Goal: Complete application form: Complete application form

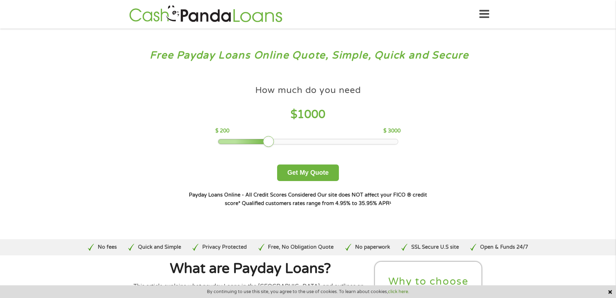
click at [222, 140] on div at bounding box center [243, 141] width 51 height 5
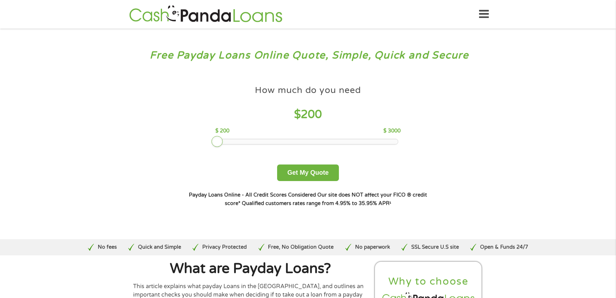
click at [231, 138] on div "How much do you need $ 200 $ 200 $ 3000" at bounding box center [307, 113] width 185 height 63
click at [223, 141] on div at bounding box center [308, 141] width 180 height 5
click at [224, 142] on div at bounding box center [308, 141] width 180 height 5
drag, startPoint x: 221, startPoint y: 141, endPoint x: 226, endPoint y: 141, distance: 5.3
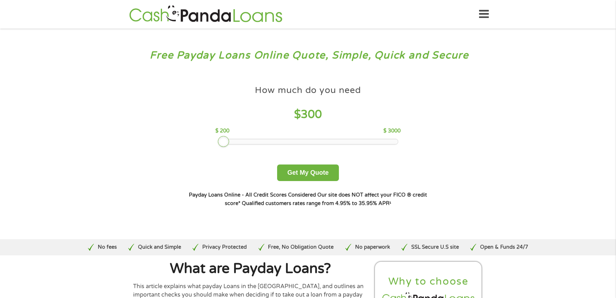
click at [226, 141] on div at bounding box center [223, 141] width 11 height 11
click at [308, 170] on button "Get My Quote" at bounding box center [308, 173] width 62 height 17
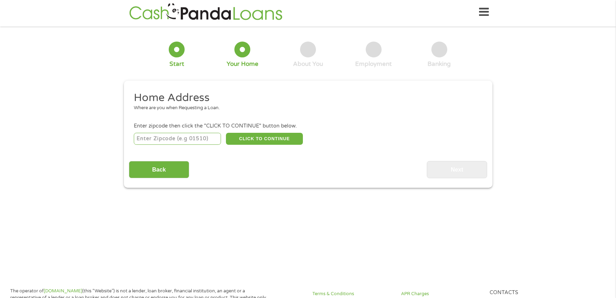
click at [183, 140] on input "number" at bounding box center [177, 139] width 87 height 12
type input "79936"
click at [259, 139] on button "CLICK TO CONTINUE" at bounding box center [264, 139] width 77 height 12
type input "79936"
type input "[GEOGRAPHIC_DATA]"
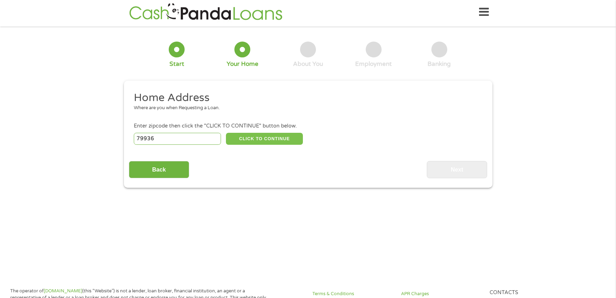
select select "[US_STATE]"
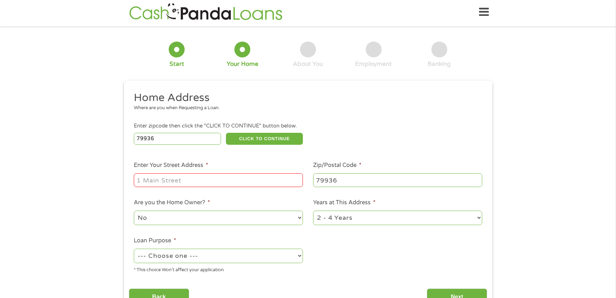
click at [213, 188] on ul "Home Address Where are you when Requesting a Loan. Enter zipcode then click the…" at bounding box center [308, 185] width 358 height 188
click at [214, 186] on input "Enter Your Street Address *" at bounding box center [218, 180] width 169 height 13
type input "3650 [PERSON_NAME] 704"
click at [214, 186] on input "3650 [PERSON_NAME] 704" at bounding box center [218, 180] width 169 height 13
click at [204, 256] on select "--- Choose one --- Pay Bills Debt Consolidation Home Improvement Major Purchase…" at bounding box center [218, 256] width 169 height 14
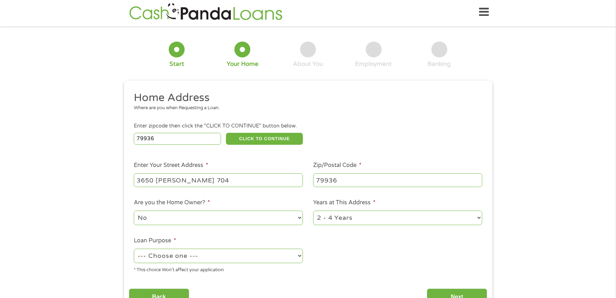
select select "paybills"
click at [134, 249] on select "--- Choose one --- Pay Bills Debt Consolidation Home Improvement Major Purchase…" at bounding box center [218, 256] width 169 height 14
click at [437, 294] on input "Next" at bounding box center [457, 297] width 60 height 17
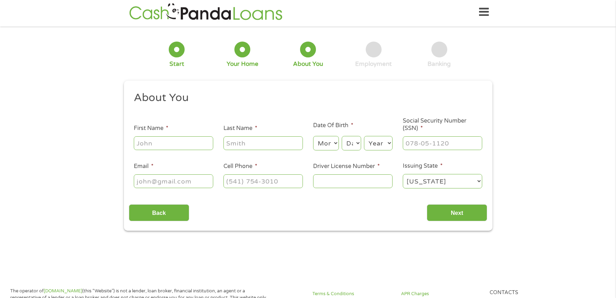
scroll to position [2, 0]
click at [181, 139] on input "First Name *" at bounding box center [173, 143] width 79 height 13
type input "[PERSON_NAME]"
click at [336, 148] on select "Month 1 2 3 4 5 6 7 8 9 10 11 12" at bounding box center [326, 144] width 26 height 14
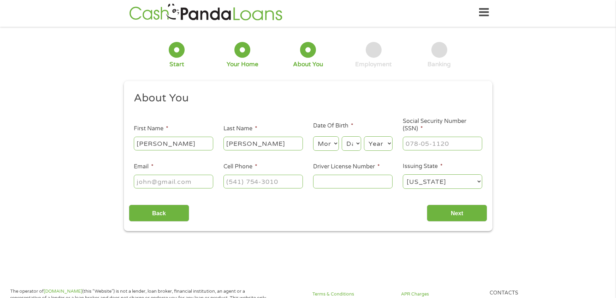
select select "7"
click at [313, 137] on select "Month 1 2 3 4 5 6 7 8 9 10 11 12" at bounding box center [326, 144] width 26 height 14
click at [350, 145] on select "Day 1 2 3 4 5 6 7 8 9 10 11 12 13 14 15 16 17 18 19 20 21 22 23 24 25 26 27 28 …" at bounding box center [351, 144] width 19 height 14
click at [342, 137] on select "Day 1 2 3 4 5 6 7 8 9 10 11 12 13 14 15 16 17 18 19 20 21 22 23 24 25 26 27 28 …" at bounding box center [351, 144] width 19 height 14
select select "24"
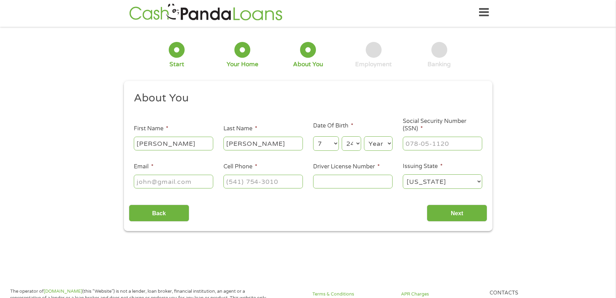
click at [373, 149] on select "Year [DATE] 2006 2005 2004 2003 2002 2001 2000 1999 1998 1997 1996 1995 1994 19…" at bounding box center [378, 144] width 29 height 14
select select "1993"
click at [364, 137] on select "Year [DATE] 2006 2005 2004 2003 2002 2001 2000 1999 1998 1997 1996 1995 1994 19…" at bounding box center [378, 144] width 29 height 14
click at [426, 140] on input "Social Security Number (SSN) *" at bounding box center [442, 143] width 79 height 13
click at [426, 140] on input "___-__-____" at bounding box center [442, 143] width 79 height 13
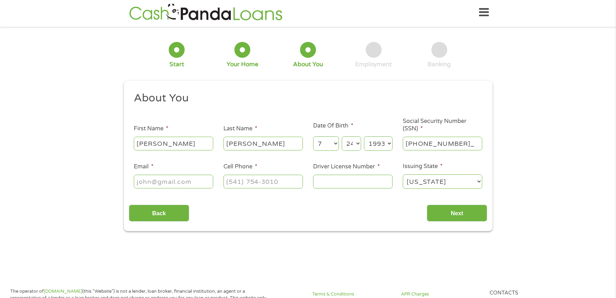
type input "627-38-8891"
click at [192, 181] on input "Email *" at bounding box center [173, 181] width 79 height 13
type input "[EMAIL_ADDRESS][DOMAIN_NAME]"
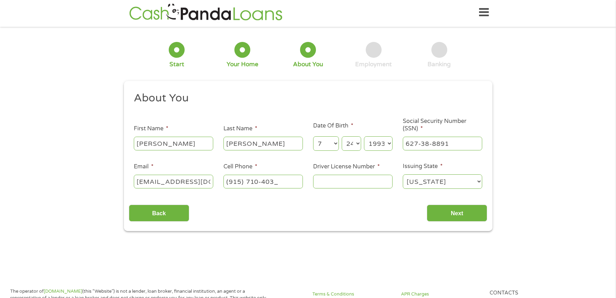
type input "[PHONE_NUMBER]"
type input "35523306"
click at [457, 217] on input "Next" at bounding box center [457, 213] width 60 height 17
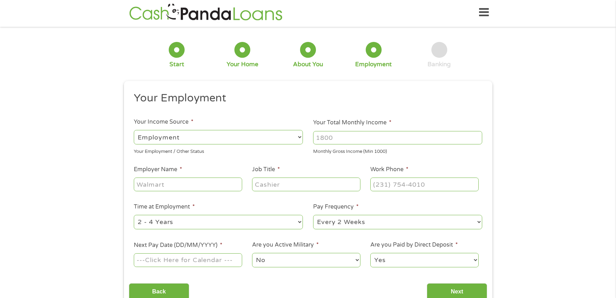
click at [195, 182] on input "Employer Name *" at bounding box center [188, 184] width 108 height 13
type input "HCA Healthcare"
type input "Supply Chain Coordinator"
type input "[PHONE_NUMBER]"
click at [197, 224] on select "--- Choose one --- 1 Year or less 1 - 2 Years 2 - 4 Years Over 4 Years" at bounding box center [218, 222] width 169 height 14
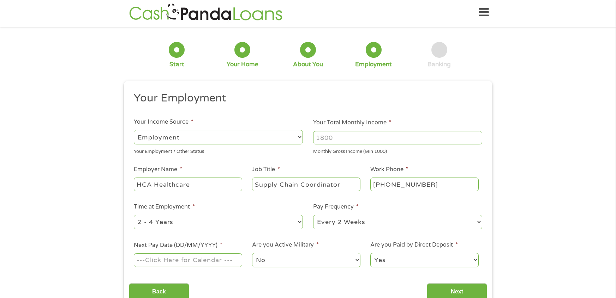
click at [197, 224] on select "--- Choose one --- 1 Year or less 1 - 2 Years 2 - 4 Years Over 4 Years" at bounding box center [218, 222] width 169 height 14
click at [201, 219] on select "--- Choose one --- 1 Year or less 1 - 2 Years 2 - 4 Years Over 4 Years" at bounding box center [218, 222] width 169 height 14
select select "60months"
click at [134, 215] on select "--- Choose one --- 1 Year or less 1 - 2 Years 2 - 4 Years Over 4 Years" at bounding box center [218, 222] width 169 height 14
click at [179, 267] on div at bounding box center [188, 261] width 108 height 16
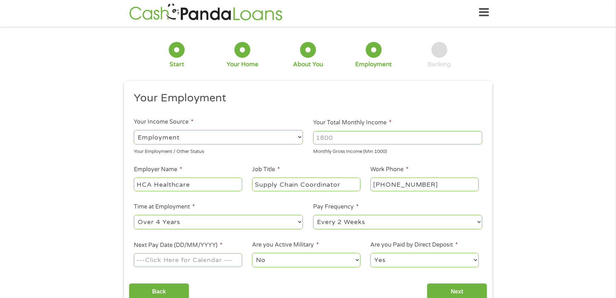
click at [187, 249] on li "Next Pay Date (DD/MM/YYYY) *" at bounding box center [188, 254] width 118 height 27
click at [187, 255] on input "Next Pay Date (DD/MM/YYYY) *" at bounding box center [188, 260] width 108 height 13
click at [191, 213] on td "6" at bounding box center [196, 215] width 11 height 7
type input "[DATE]"
click at [462, 291] on input "Next" at bounding box center [457, 292] width 60 height 17
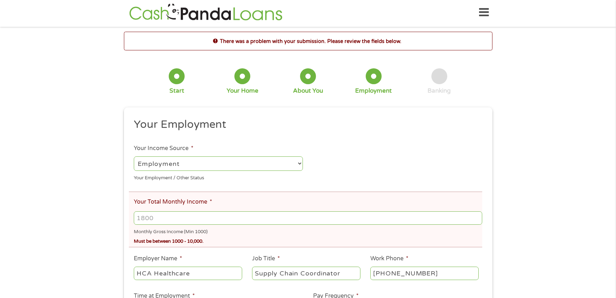
click at [163, 223] on input "Your Total Monthly Income *" at bounding box center [308, 218] width 348 height 13
type input "2450"
click at [232, 229] on div "Monthly Gross Income (Min 1000)" at bounding box center [308, 232] width 348 height 10
click at [497, 175] on div "There was a problem with your submission. Please review the fields below. 1 Sta…" at bounding box center [307, 215] width 381 height 367
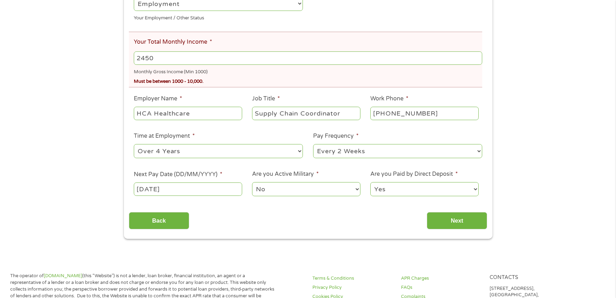
scroll to position [164, 0]
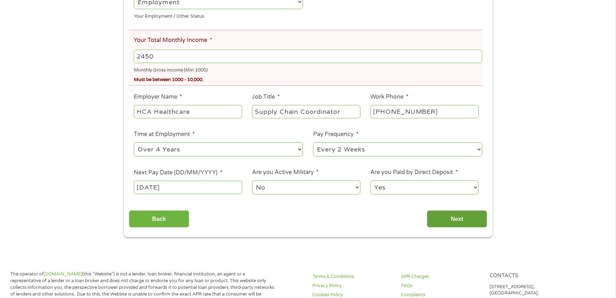
click at [472, 227] on input "Next" at bounding box center [457, 219] width 60 height 17
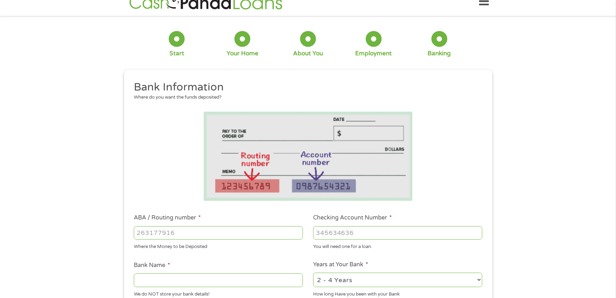
scroll to position [0, 0]
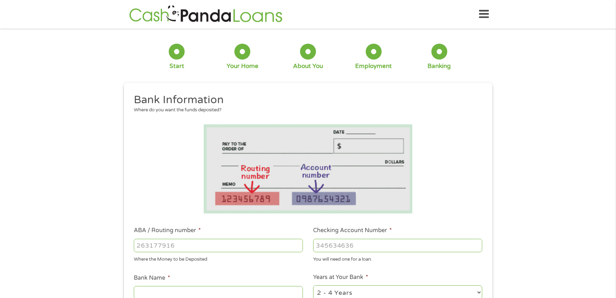
click at [188, 245] on input "ABA / Routing number *" at bounding box center [218, 245] width 169 height 13
type input "312081089"
type input "GECU"
type input "312081089"
click at [343, 244] on input "Checking Account Number *" at bounding box center [397, 245] width 169 height 13
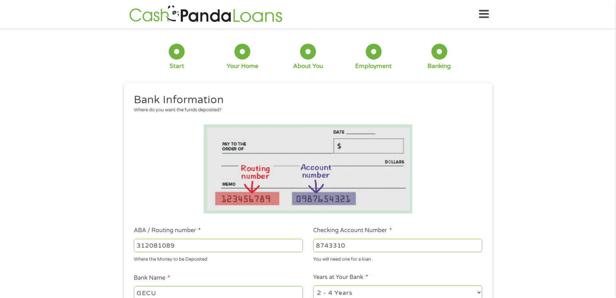
type input "8743310"
click at [232, 279] on li "Bank Name * GECU We do NOT store your bank details!" at bounding box center [218, 292] width 179 height 37
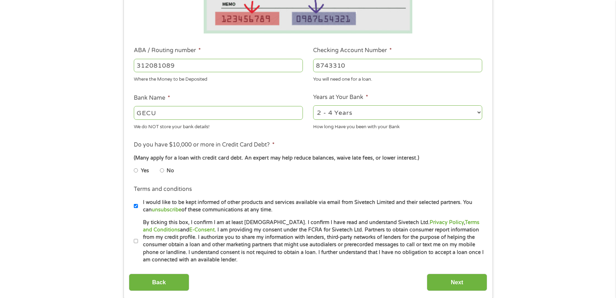
scroll to position [183, 0]
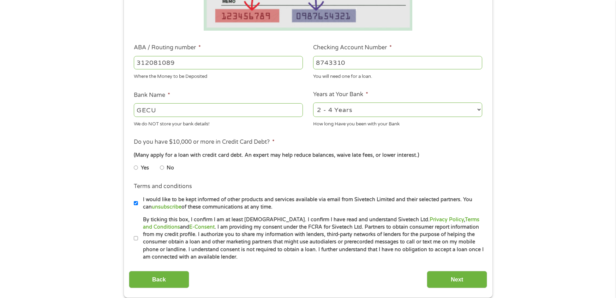
click at [162, 170] on input "No" at bounding box center [162, 167] width 4 height 11
radio input "true"
click at [139, 236] on label "By ticking this box, I confirm I am at least [DEMOGRAPHIC_DATA]. I confirm I ha…" at bounding box center [311, 238] width 346 height 45
click at [138, 236] on input "By ticking this box, I confirm I am at least [DEMOGRAPHIC_DATA]. I confirm I ha…" at bounding box center [136, 238] width 4 height 11
checkbox input "true"
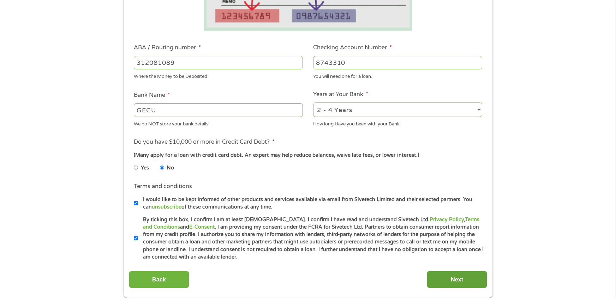
click at [449, 280] on input "Next" at bounding box center [457, 279] width 60 height 17
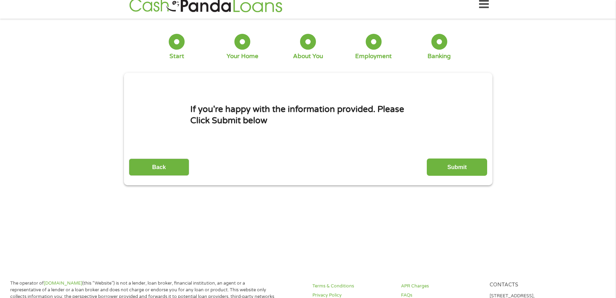
scroll to position [0, 0]
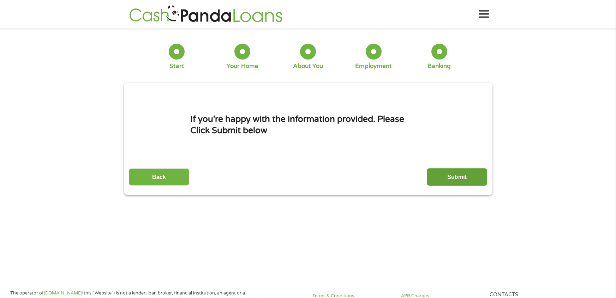
click at [461, 177] on input "Submit" at bounding box center [457, 177] width 60 height 17
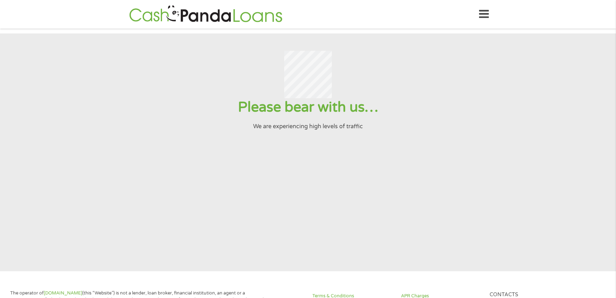
click at [373, 171] on section "Please bear with us… We are experiencing high levels of traffic" at bounding box center [308, 153] width 616 height 238
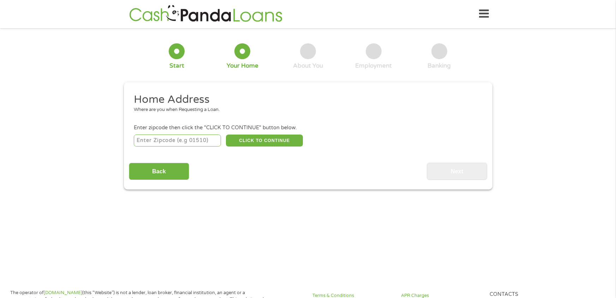
scroll to position [2, 0]
